Goal: Task Accomplishment & Management: Use online tool/utility

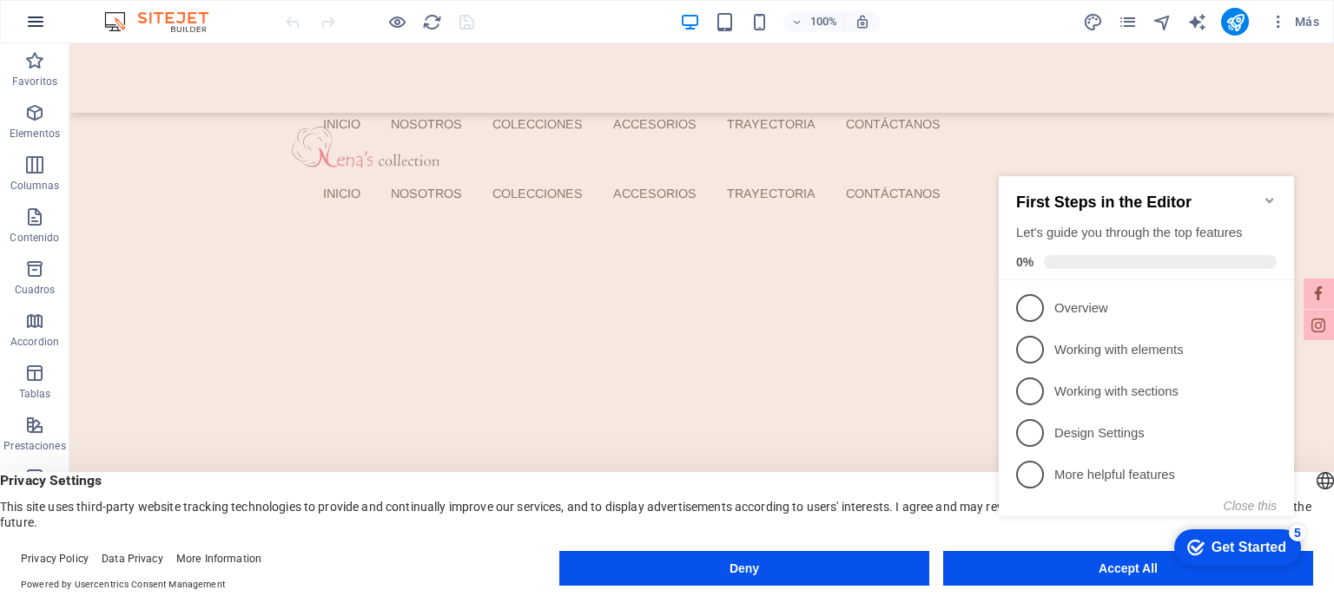
click at [33, 30] on icon "button" at bounding box center [35, 21] width 21 height 21
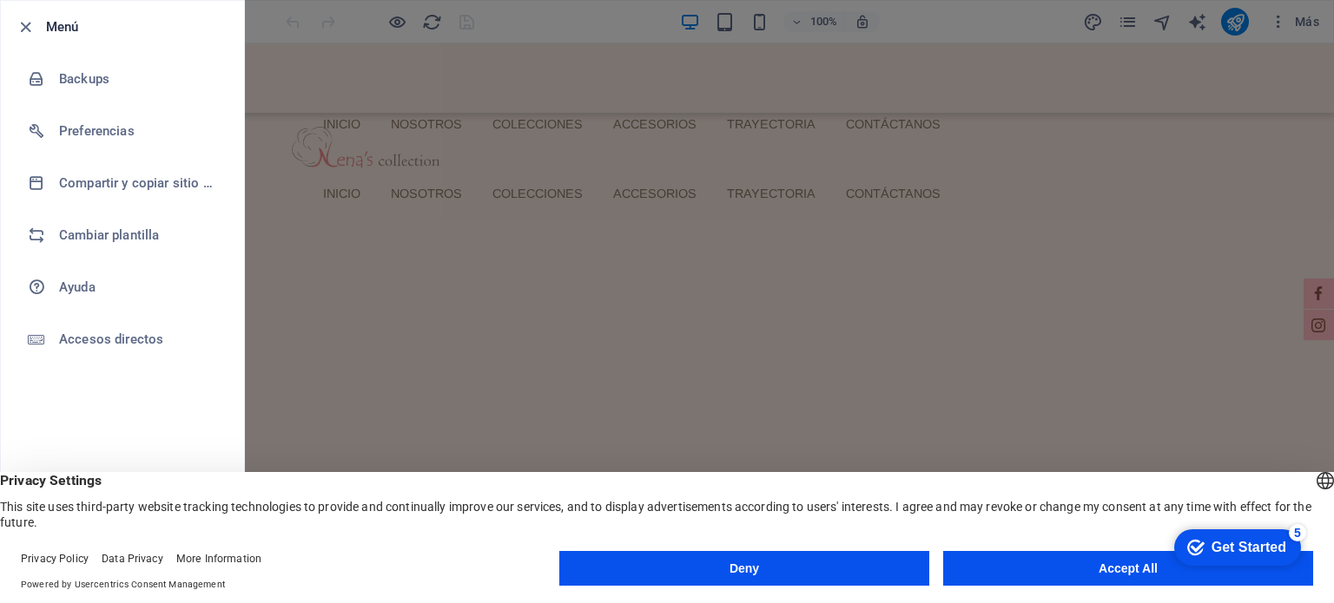
click at [11, 23] on li "Menú" at bounding box center [122, 27] width 243 height 52
click at [20, 22] on icon "button" at bounding box center [26, 27] width 20 height 20
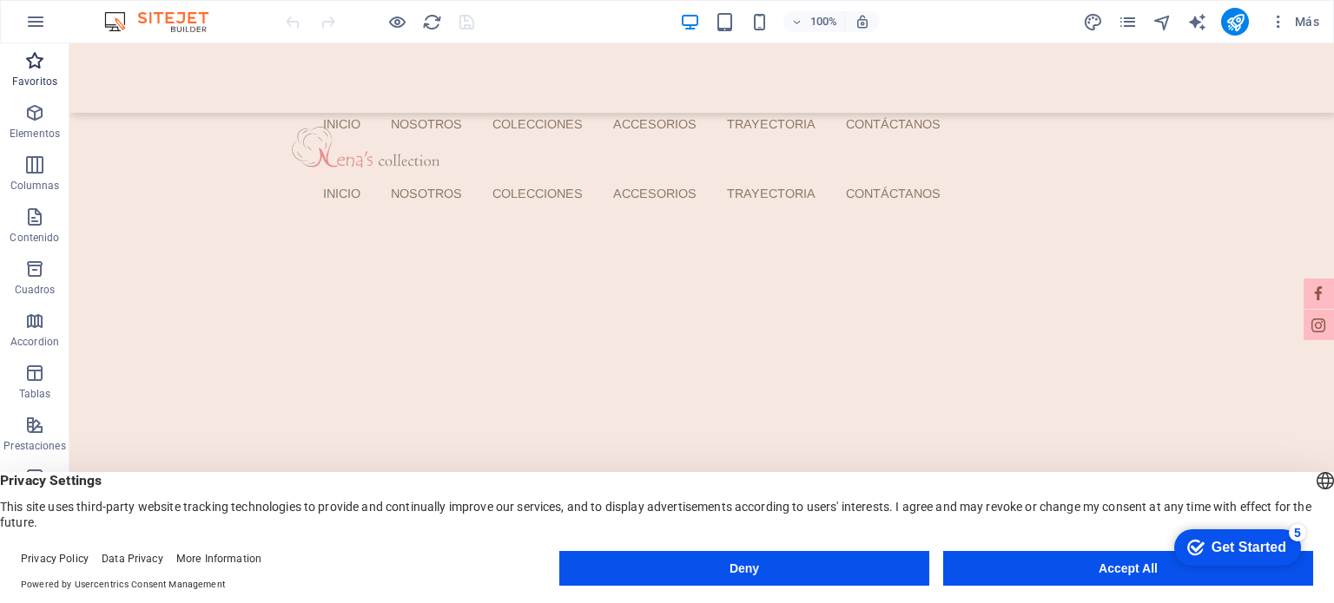
click at [41, 72] on span "Favoritos" at bounding box center [34, 71] width 69 height 42
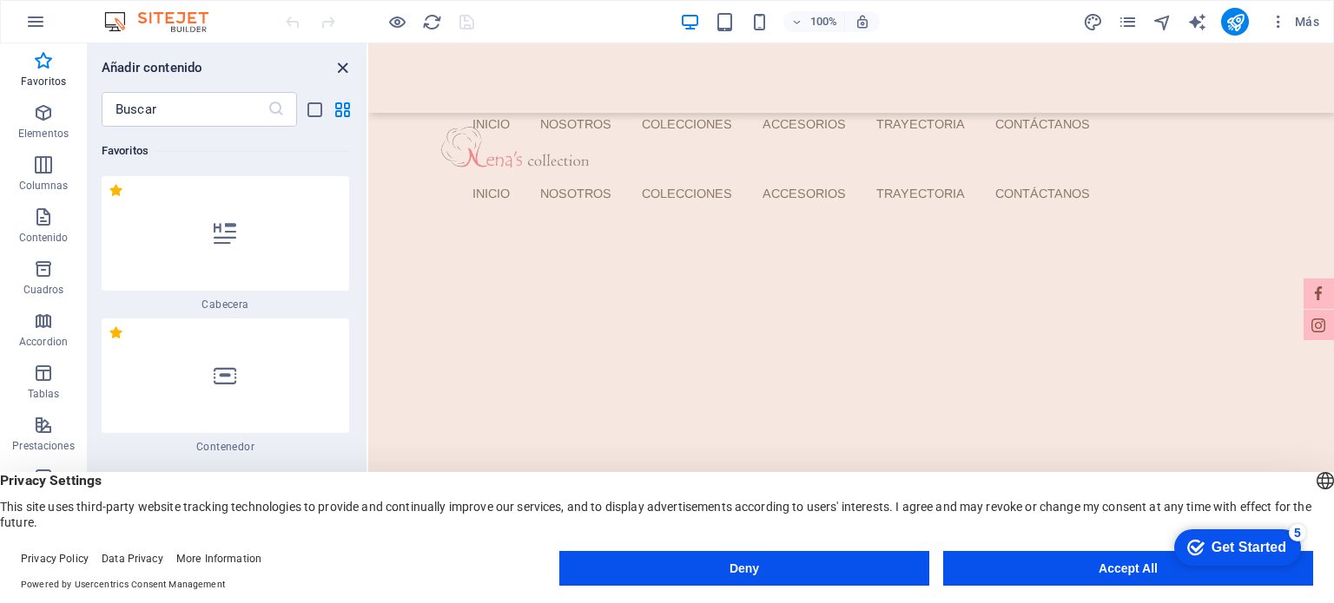
drag, startPoint x: 346, startPoint y: 64, endPoint x: 344, endPoint y: 155, distance: 91.2
click at [346, 64] on icon "close panel" at bounding box center [343, 68] width 20 height 20
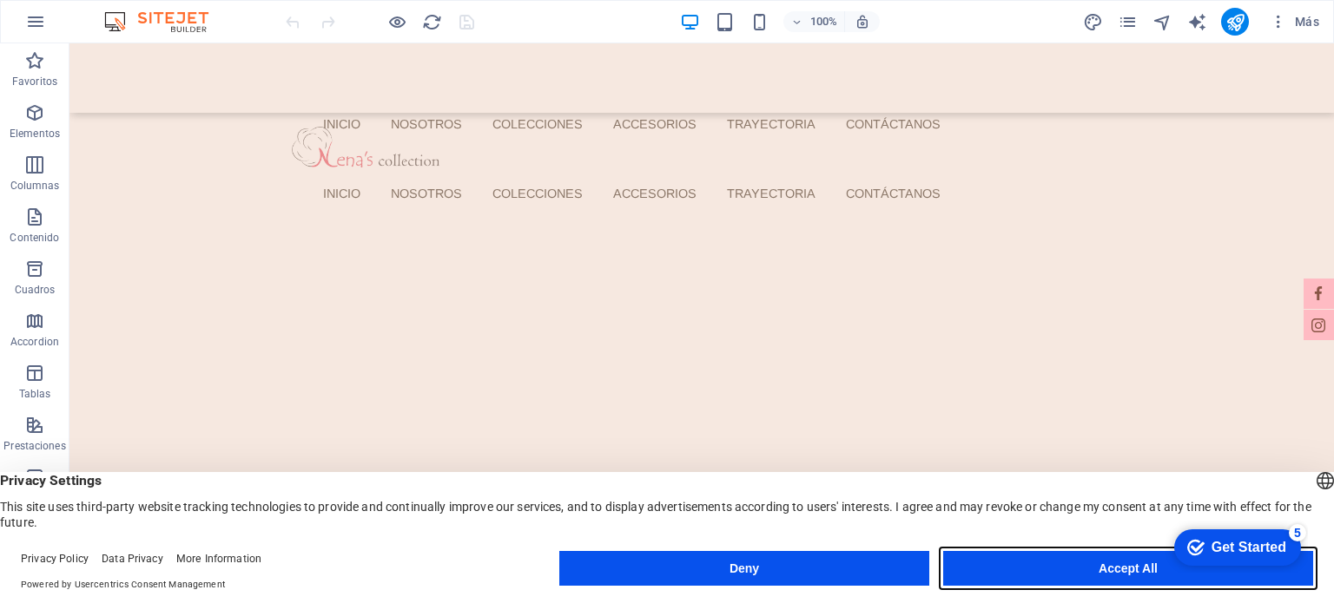
click at [1097, 572] on button "Accept All" at bounding box center [1128, 568] width 370 height 35
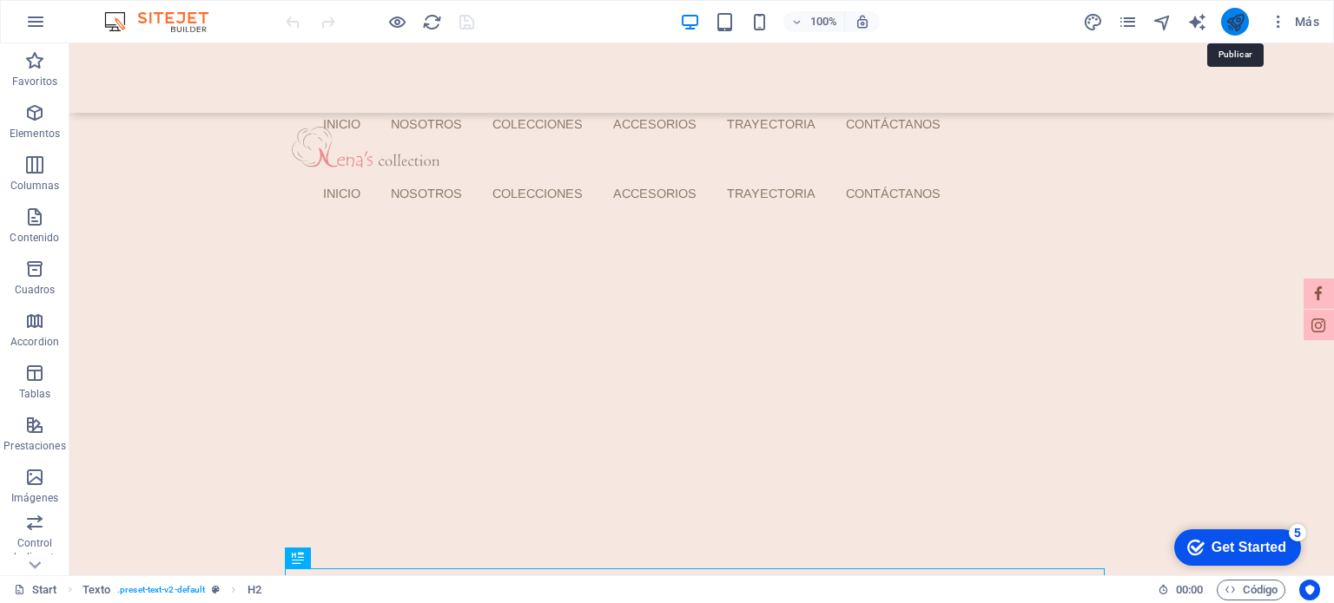
click at [1226, 29] on icon "publish" at bounding box center [1235, 22] width 20 height 20
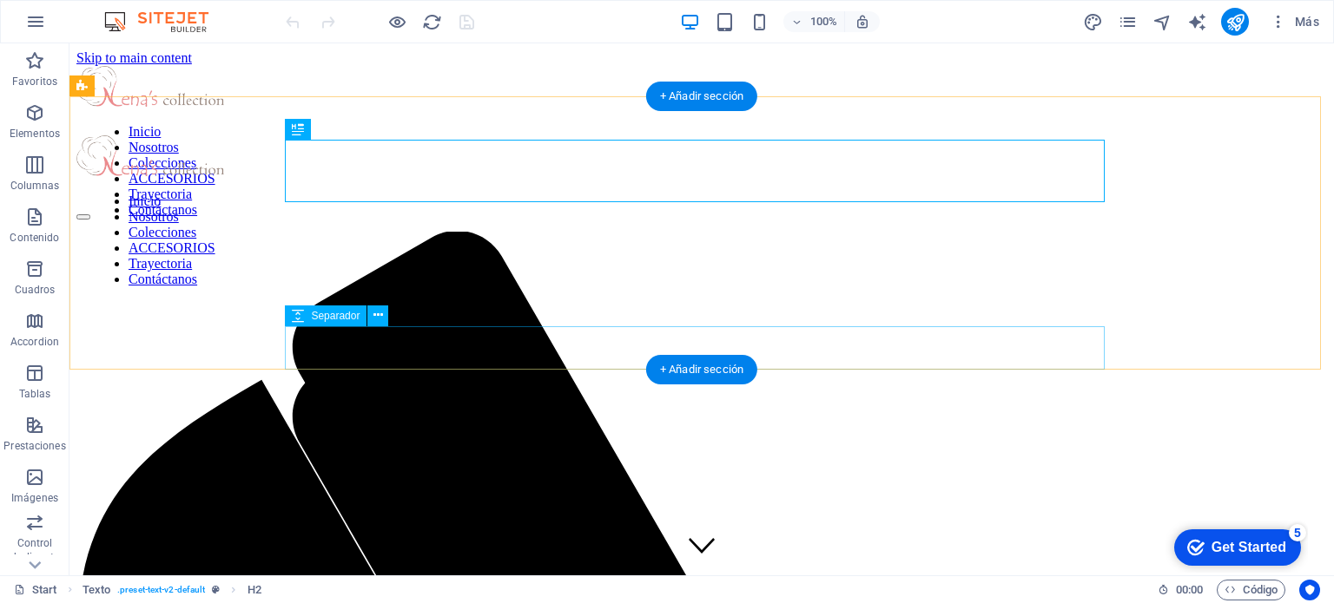
scroll to position [429, 0]
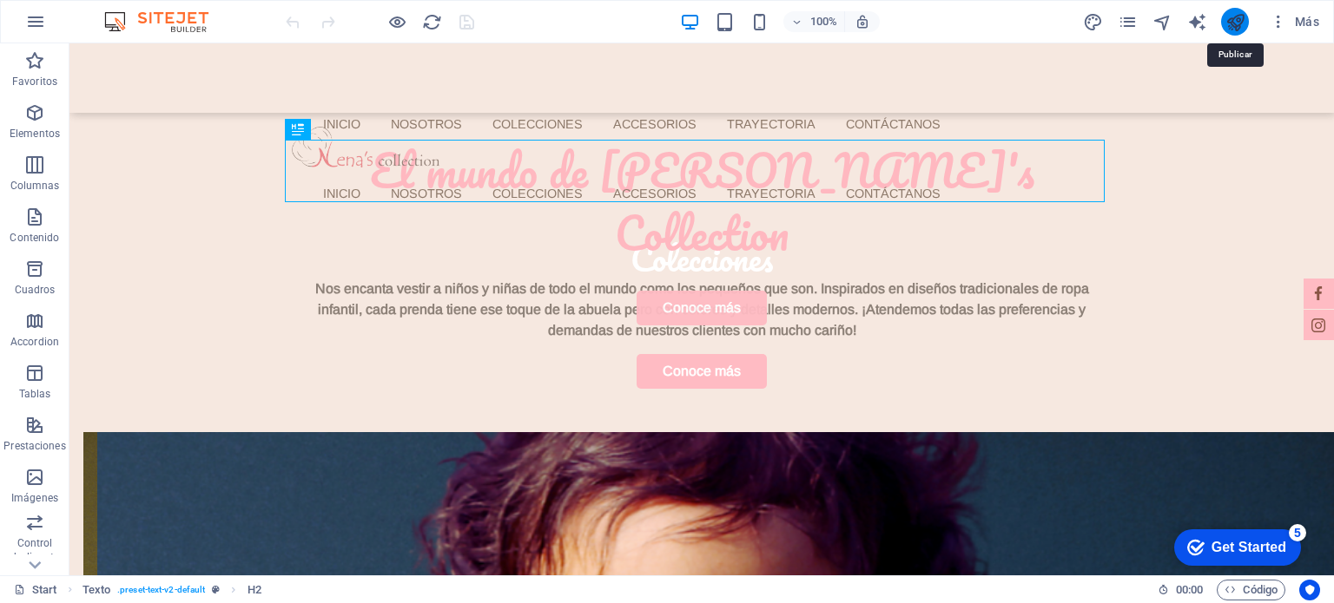
click at [1226, 17] on icon "publish" at bounding box center [1235, 22] width 20 height 20
